Goal: Information Seeking & Learning: Find specific page/section

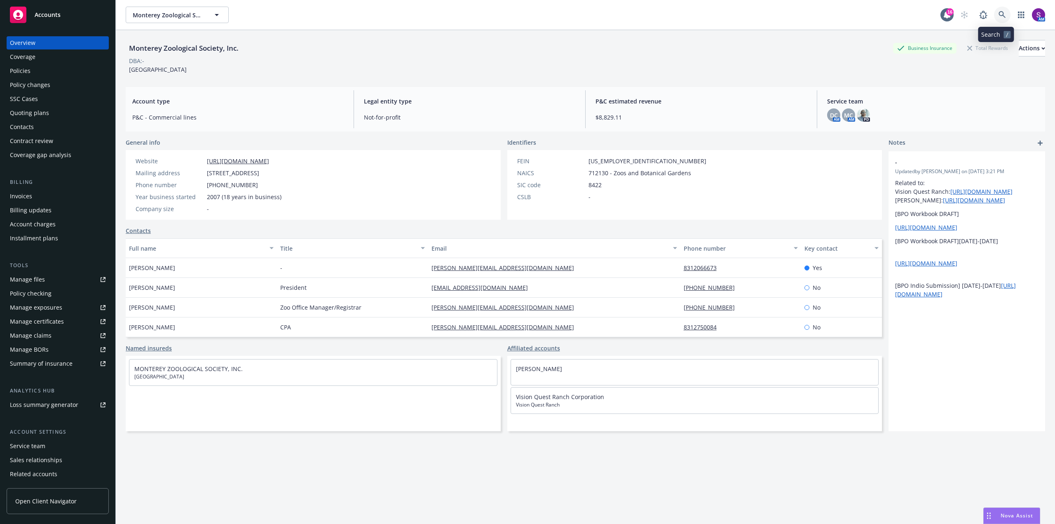
click at [994, 18] on link at bounding box center [1002, 15] width 16 height 16
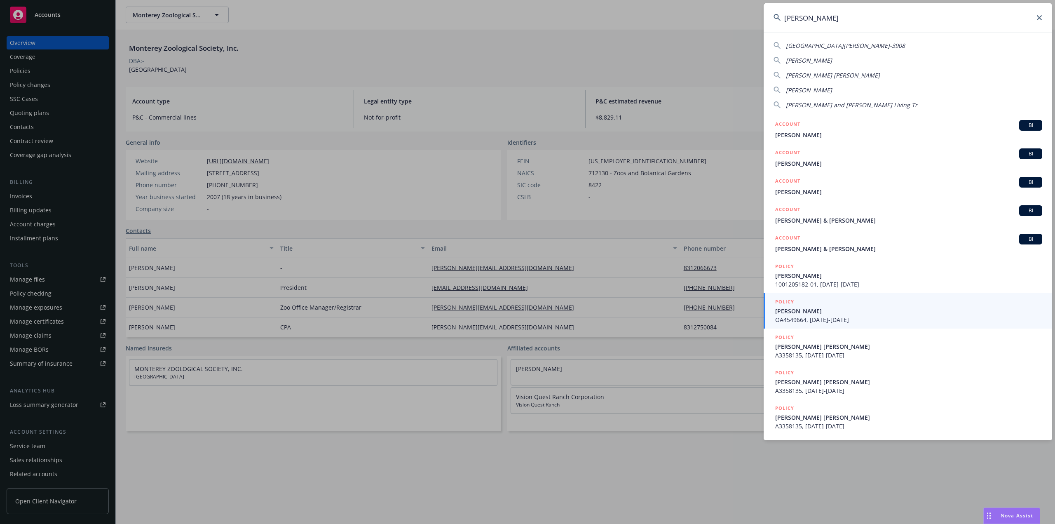
click at [848, 104] on span "[PERSON_NAME] and [PERSON_NAME] Living Tr" at bounding box center [851, 105] width 131 height 8
type input "[PERSON_NAME] and [PERSON_NAME] Living Tr"
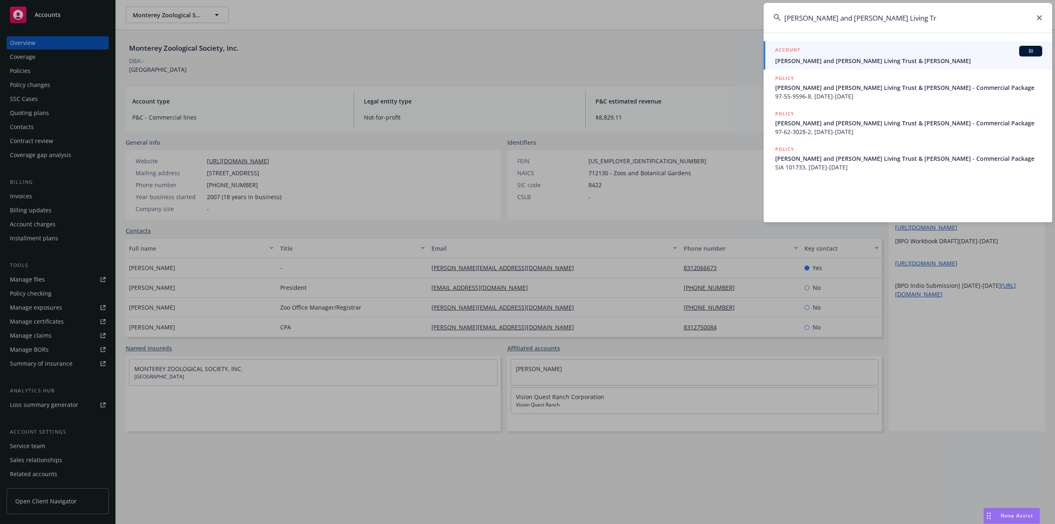
click at [851, 61] on span "[PERSON_NAME] and [PERSON_NAME] Living Trust & [PERSON_NAME]" at bounding box center [908, 60] width 267 height 9
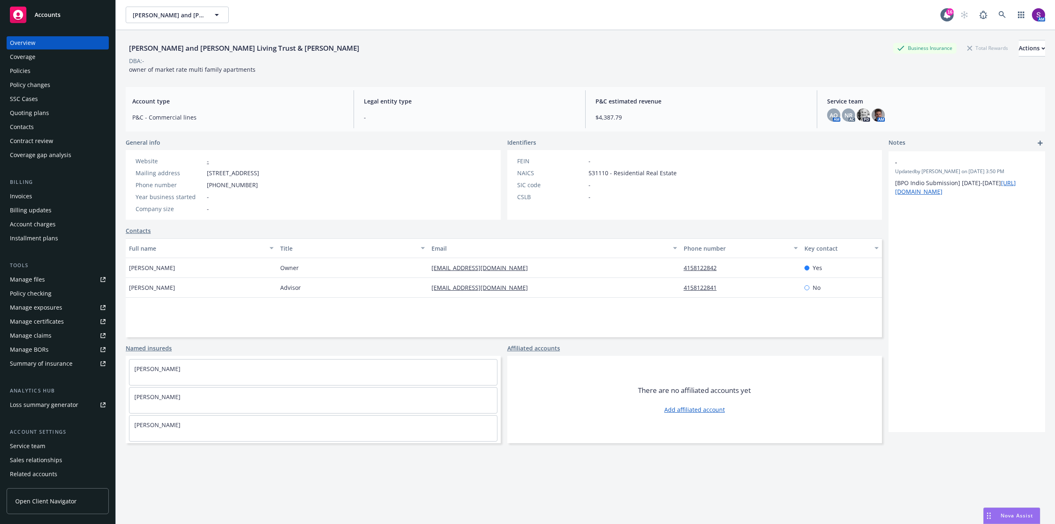
click at [28, 70] on div "Policies" at bounding box center [20, 70] width 21 height 13
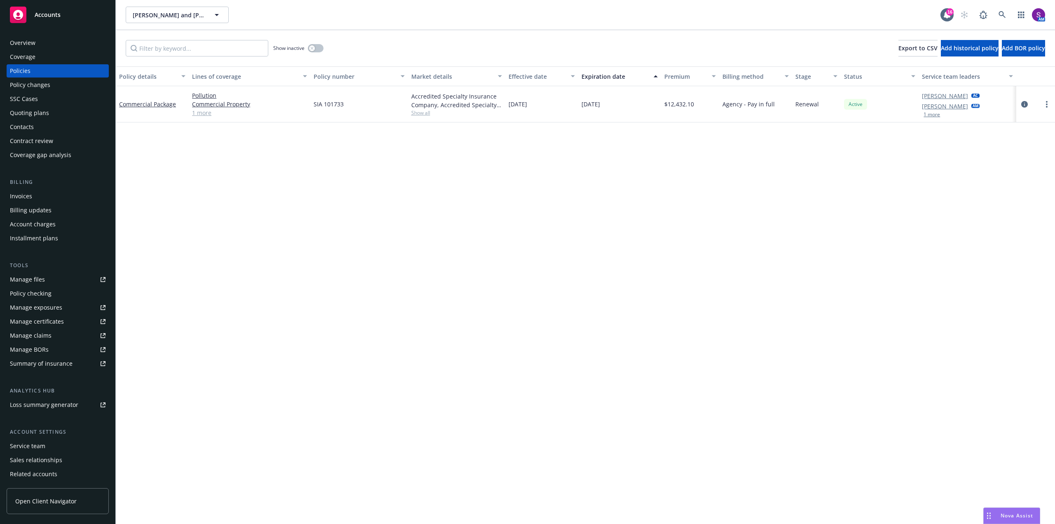
click at [35, 40] on div "Overview" at bounding box center [23, 42] width 26 height 13
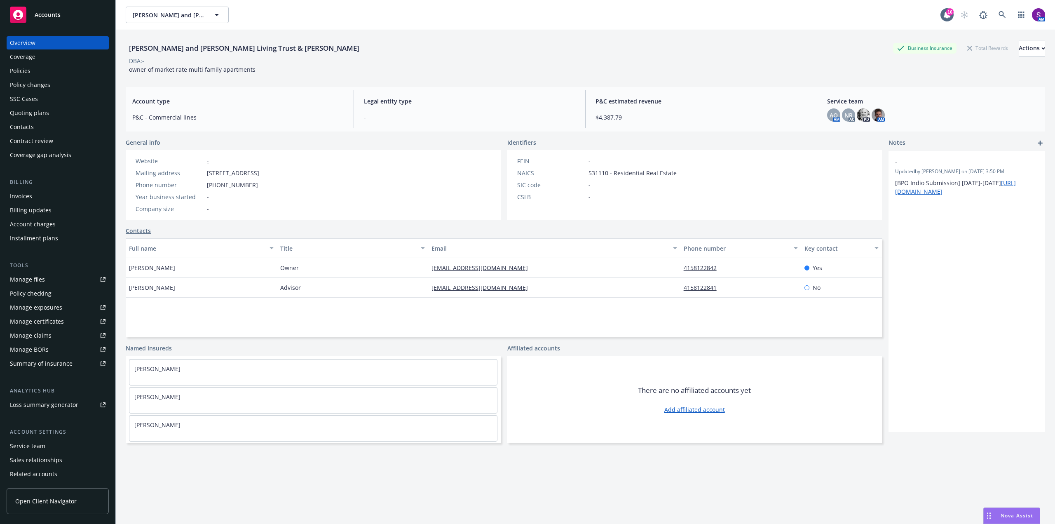
click at [42, 73] on div "Policies" at bounding box center [58, 70] width 96 height 13
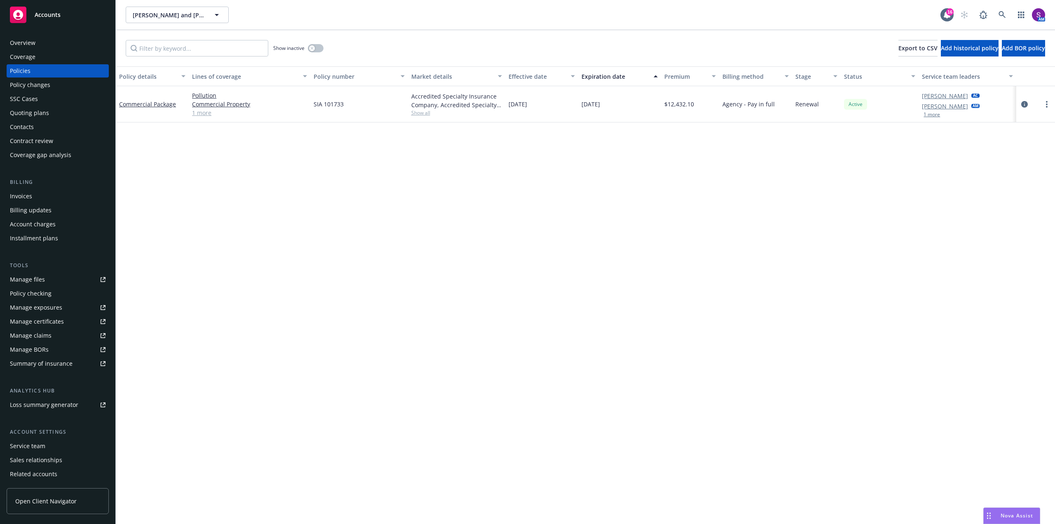
click at [36, 42] on div "Overview" at bounding box center [58, 42] width 96 height 13
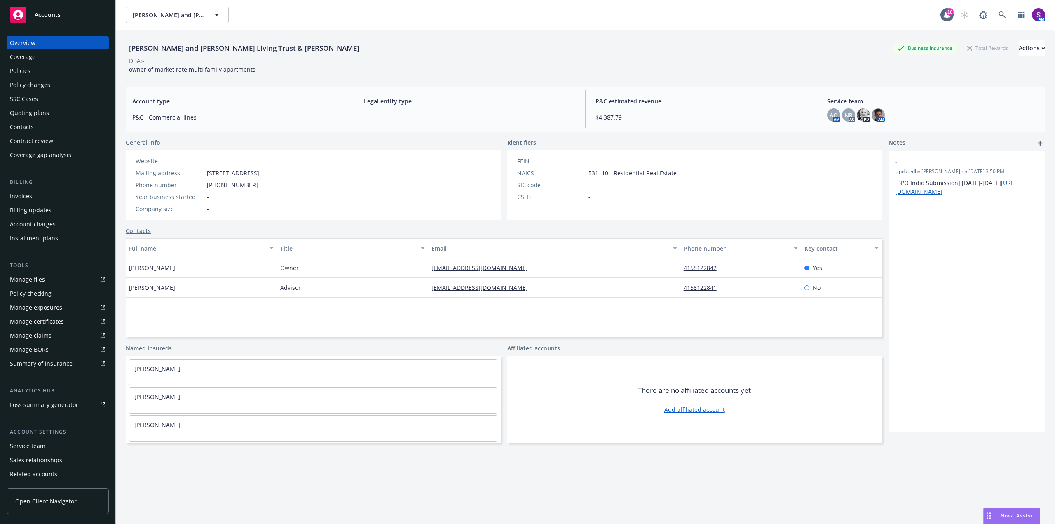
click at [22, 73] on div "Policies" at bounding box center [20, 70] width 21 height 13
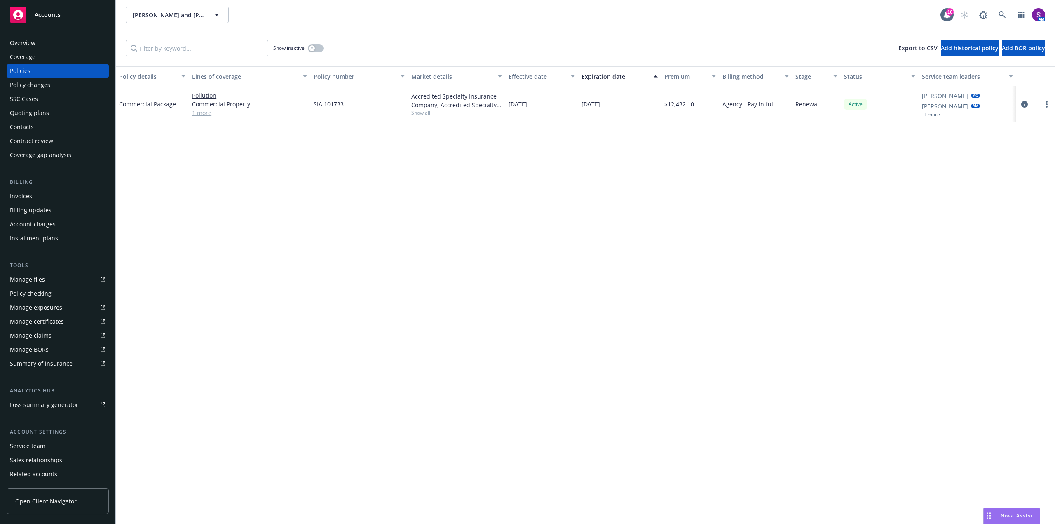
click at [40, 46] on div "Overview" at bounding box center [58, 42] width 96 height 13
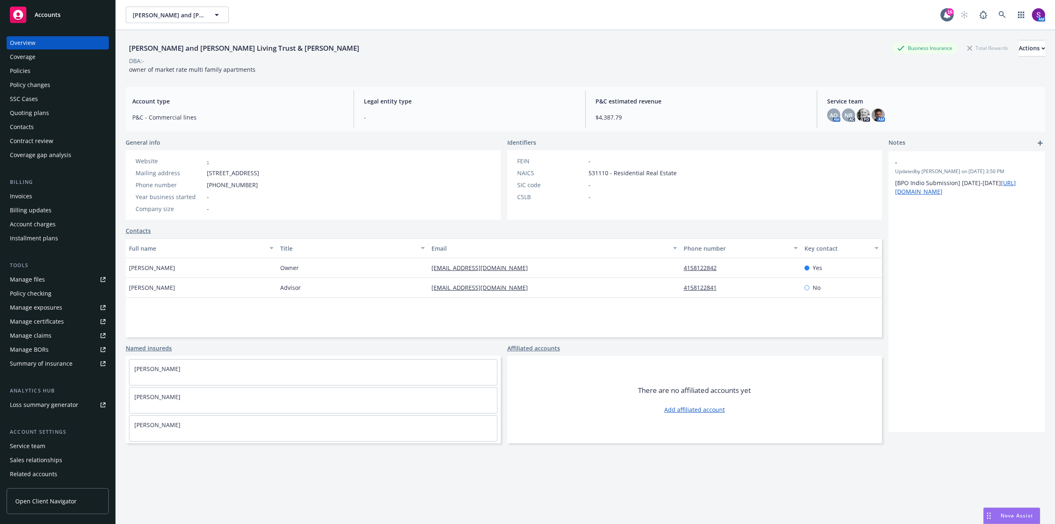
click at [30, 75] on div "Policies" at bounding box center [58, 70] width 96 height 13
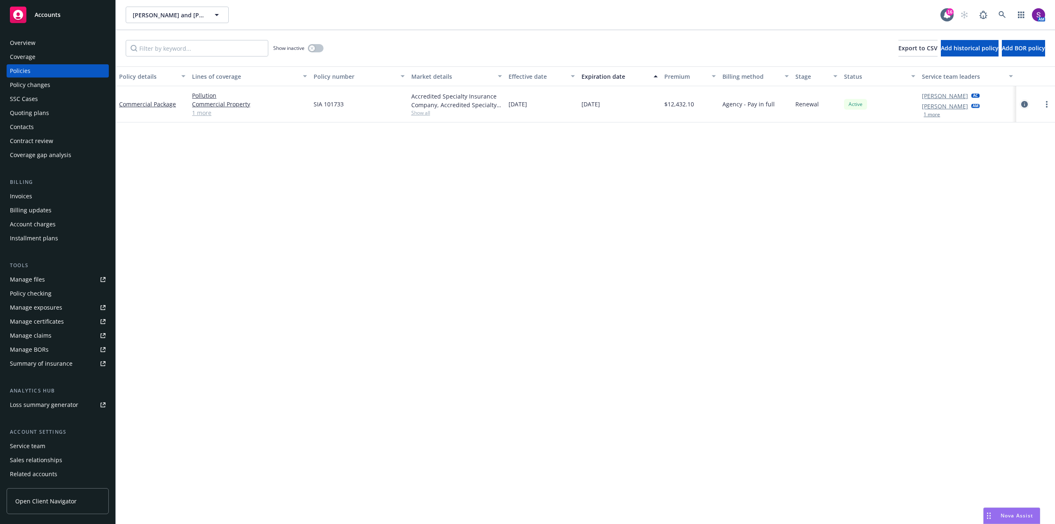
click at [1023, 107] on icon "circleInformation" at bounding box center [1024, 104] width 7 height 7
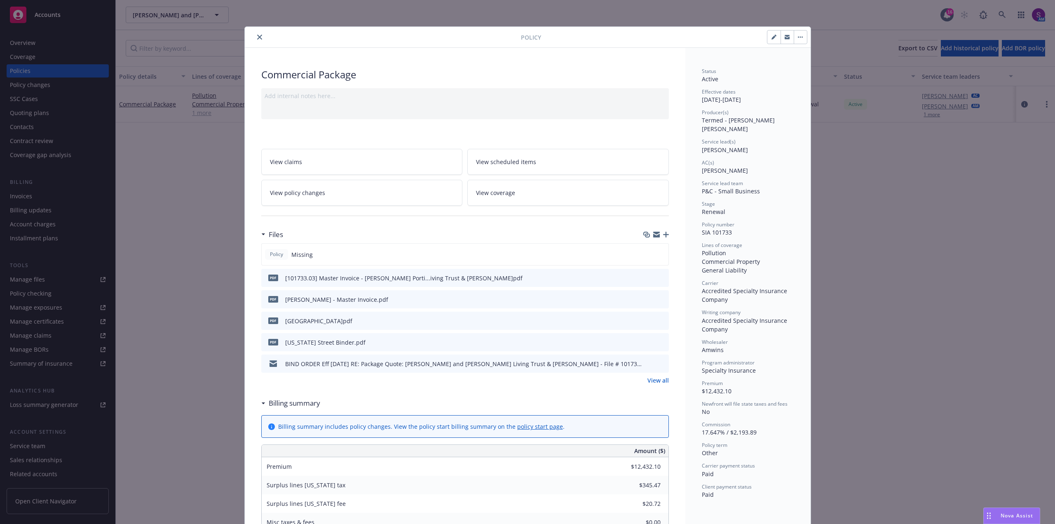
click at [658, 302] on button at bounding box center [661, 299] width 7 height 9
click at [659, 298] on icon "preview file" at bounding box center [660, 299] width 7 height 6
click at [259, 35] on button "close" at bounding box center [260, 37] width 10 height 10
